Goal: Information Seeking & Learning: Find specific fact

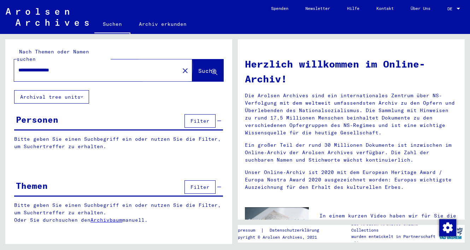
click at [198, 68] on span "Suche" at bounding box center [207, 71] width 19 height 7
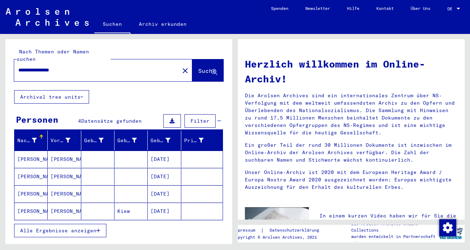
click at [158, 190] on mat-cell "[DATE]" at bounding box center [164, 193] width 33 height 17
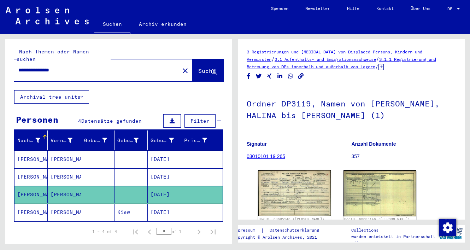
click at [236, 155] on div "3 Registrierungen und [MEDICAL_DATA] von Displaced Persons, Kindern und Vermiss…" at bounding box center [353, 139] width 235 height 210
click at [231, 146] on div "Nachname Vorname Geburtsname Geburt‏ Geburtsdatum Prisoner # [PERSON_NAME] [DAT…" at bounding box center [118, 198] width 227 height 137
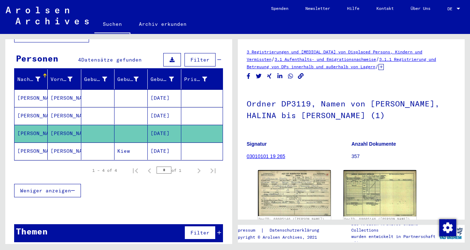
scroll to position [60, 0]
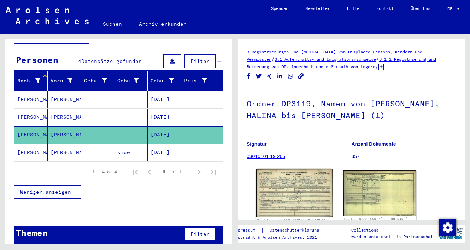
click at [289, 179] on div "DocID: 68605146 ([PERSON_NAME])" at bounding box center [294, 196] width 76 height 54
click at [297, 192] on div "DocID: 68605146 ([PERSON_NAME])" at bounding box center [294, 196] width 76 height 54
click at [298, 200] on img at bounding box center [294, 193] width 76 height 48
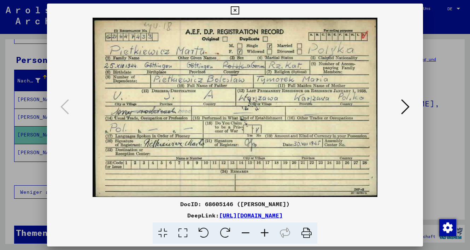
click at [239, 12] on icon at bounding box center [235, 10] width 8 height 8
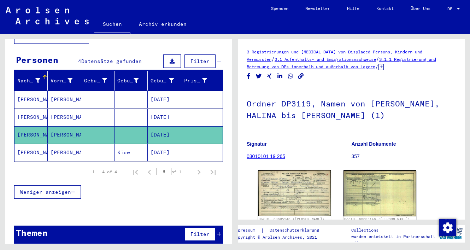
click at [76, 111] on mat-cell "[PERSON_NAME]" at bounding box center [64, 117] width 33 height 17
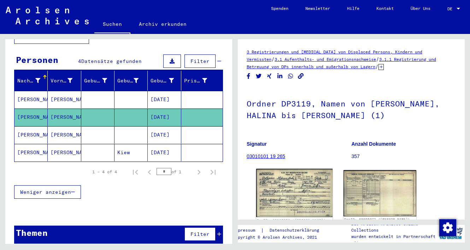
click at [271, 188] on img at bounding box center [294, 193] width 76 height 48
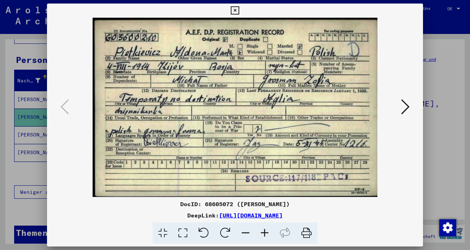
click at [239, 12] on icon at bounding box center [235, 10] width 8 height 8
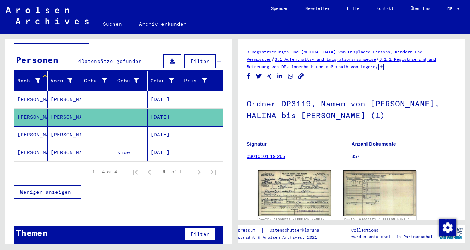
click at [70, 93] on mat-cell "[PERSON_NAME]" at bounding box center [64, 99] width 33 height 17
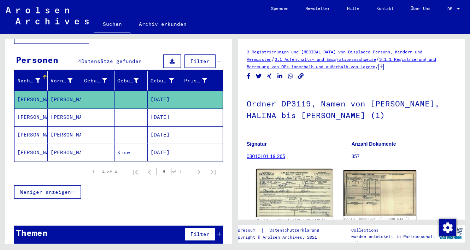
click at [275, 186] on img at bounding box center [294, 193] width 76 height 48
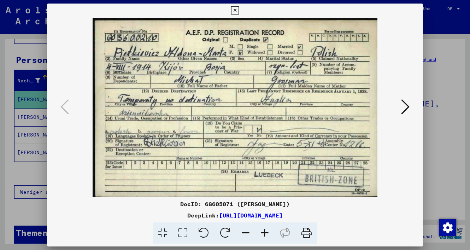
click at [239, 11] on icon at bounding box center [235, 10] width 8 height 8
